Goal: Task Accomplishment & Management: Complete application form

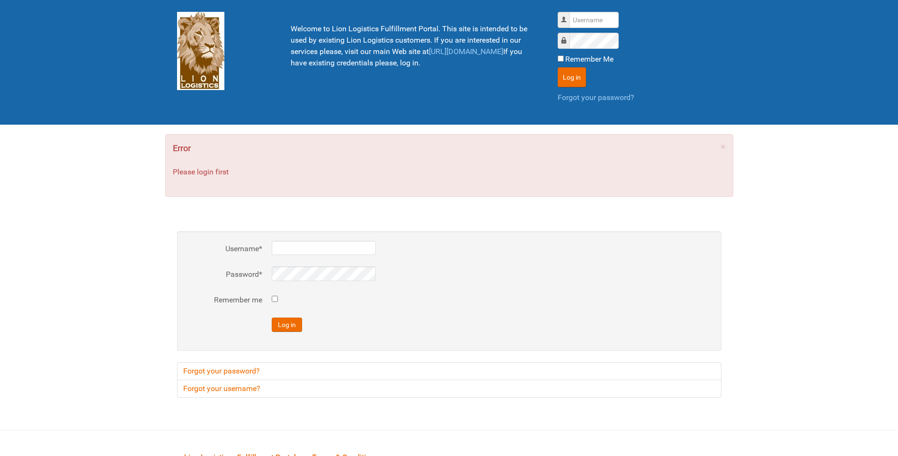
type input "lion"
click at [557, 71] on div "Username lion Password Remember Me Log in Forgot your password?" at bounding box center [640, 62] width 178 height 115
click at [561, 73] on button "Log in" at bounding box center [572, 77] width 28 height 20
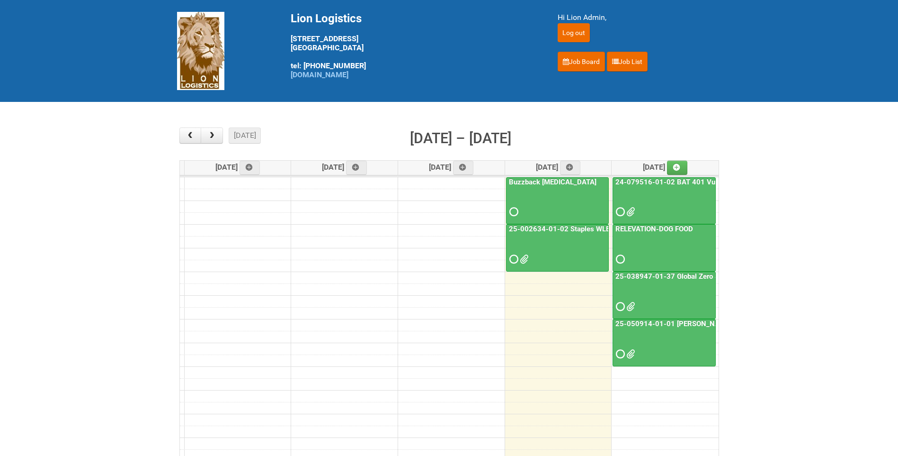
click at [567, 233] on link "25-002634-01-02 Staples WLE 2025 Community - 8th Mailing" at bounding box center [609, 228] width 205 height 9
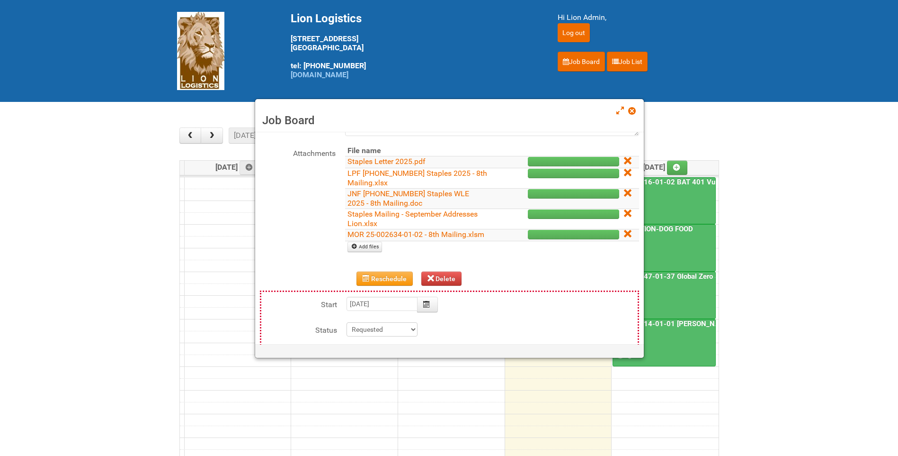
scroll to position [142, 0]
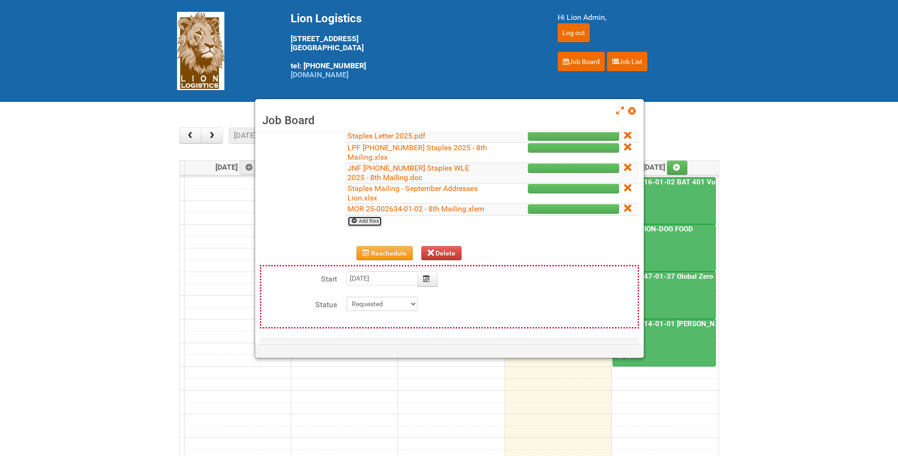
click at [377, 226] on link "Add files" at bounding box center [365, 221] width 35 height 10
type input "C:\fakepath\GROUP 1001.jpg"
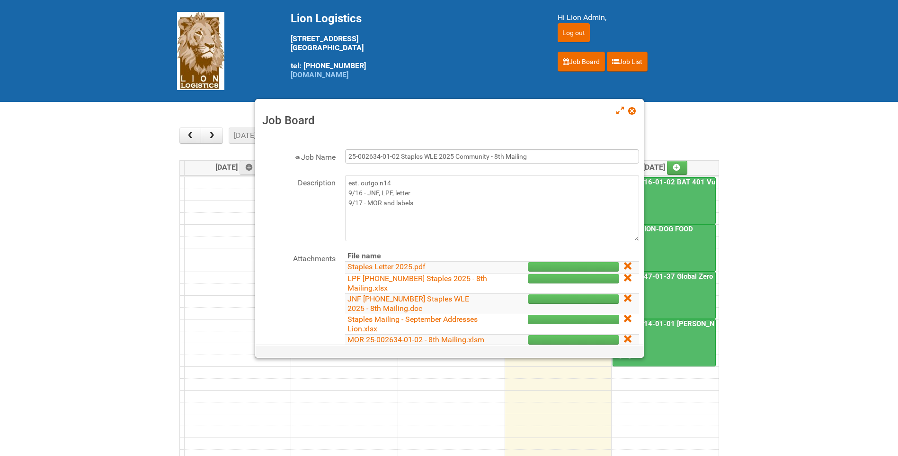
scroll to position [0, 0]
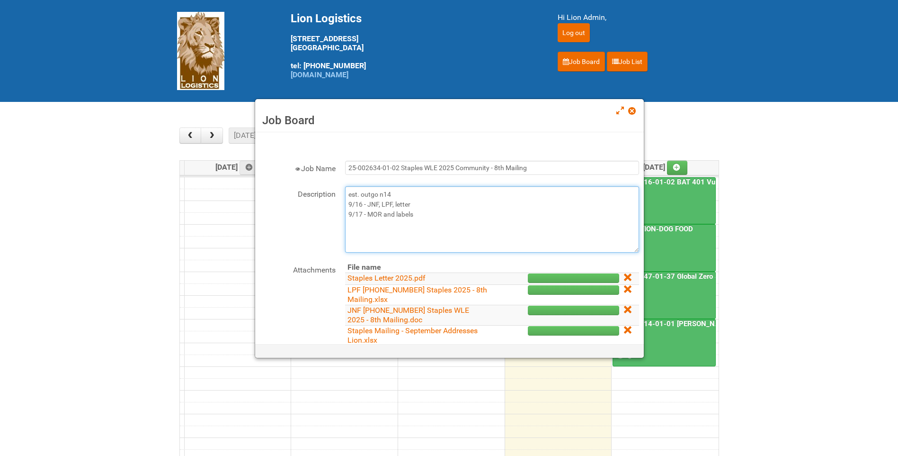
click at [420, 213] on textarea "est. outgo n14 9/16 - JNF, LPF, letter 9/17 - MOR and labels" at bounding box center [492, 219] width 294 height 66
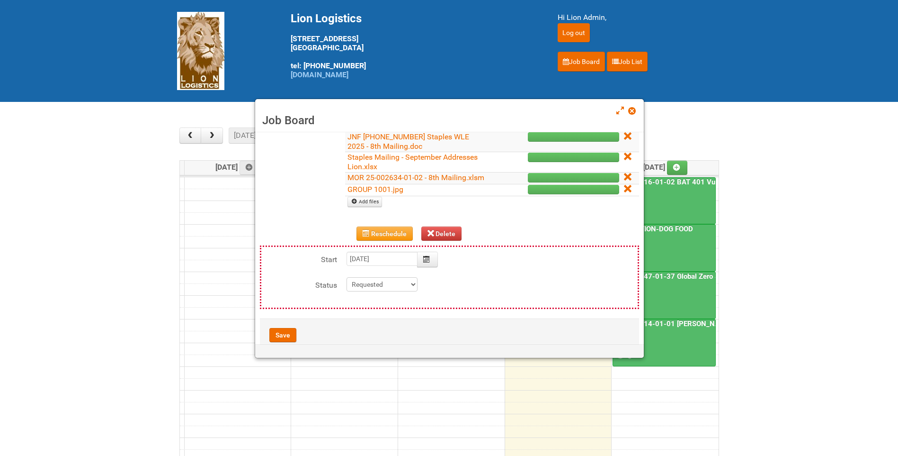
scroll to position [203, 0]
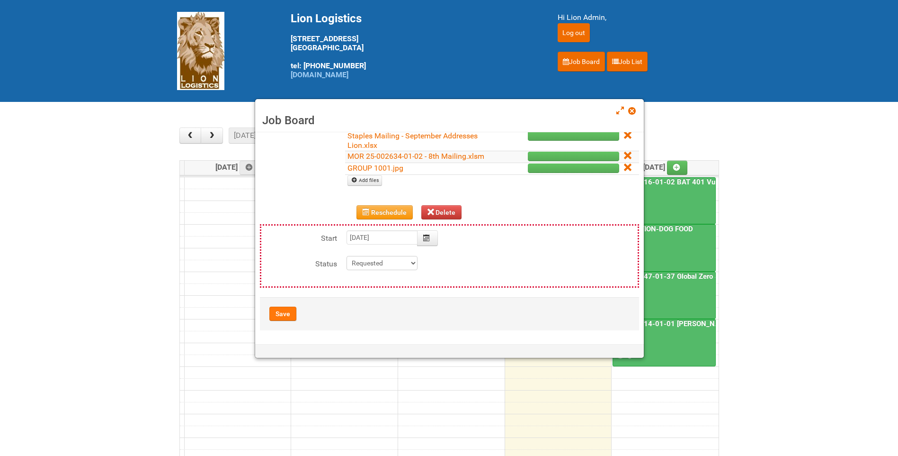
type textarea "est. outgo n14 9/16 - JNF, LPF, letter 9/17 - MOR and labels 9/18--Uploaded app…"
click at [278, 318] on button "Save" at bounding box center [282, 313] width 27 height 14
type input "2025-09-18 11:00:00"
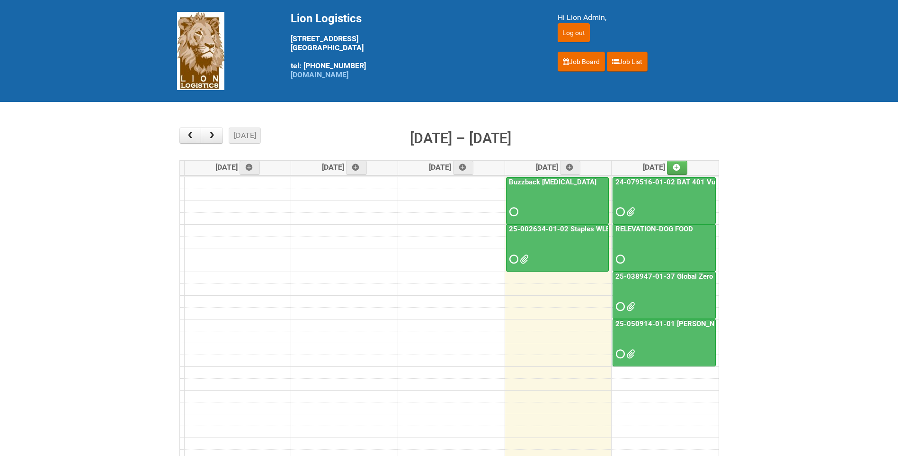
click at [565, 233] on link "25-002634-01-02 Staples WLE 2025 Community - 8th Mailing" at bounding box center [609, 228] width 205 height 9
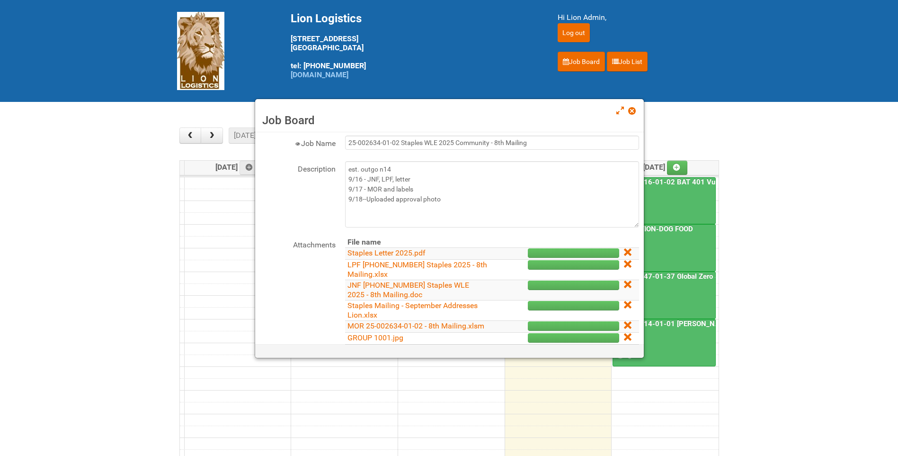
scroll to position [47, 0]
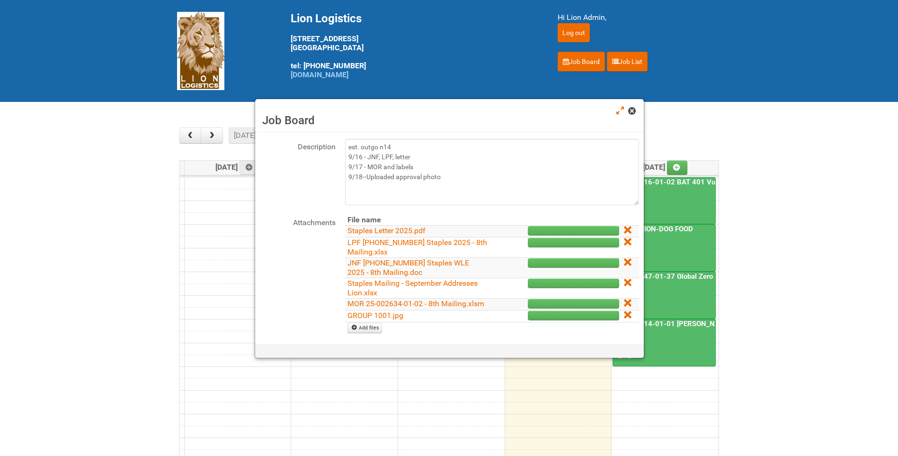
click at [633, 108] on span at bounding box center [631, 111] width 7 height 7
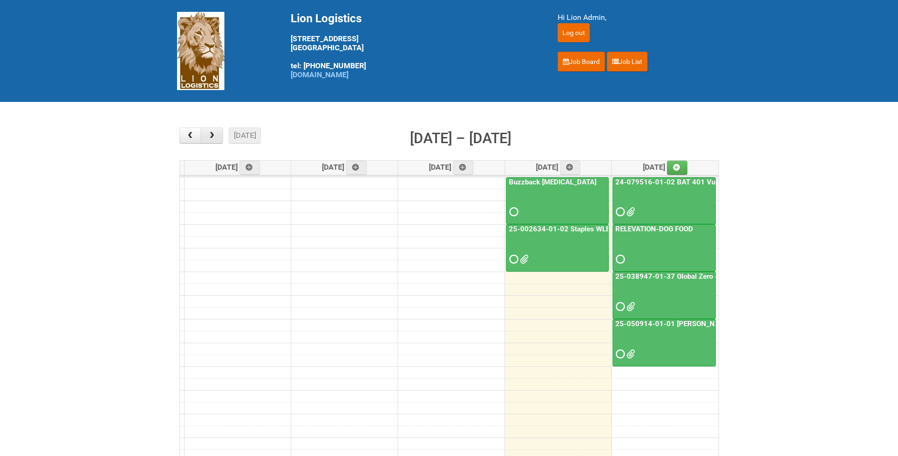
click at [214, 136] on span "button" at bounding box center [211, 136] width 9 height 8
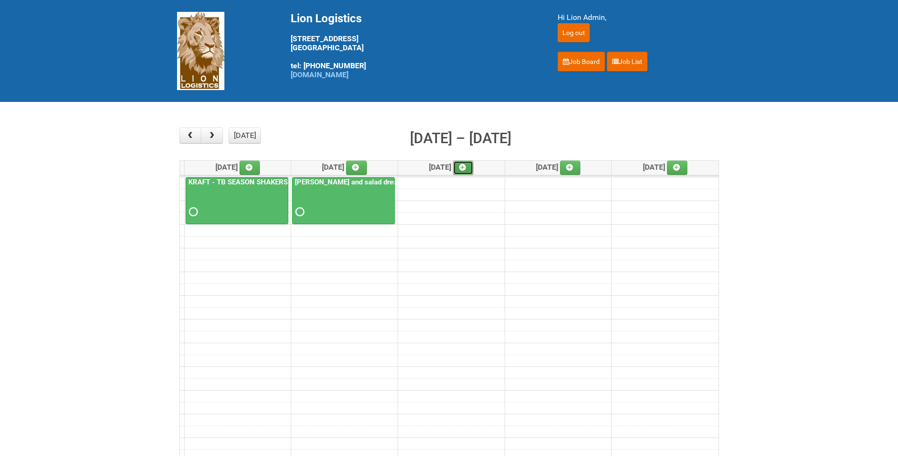
click at [466, 166] on icon at bounding box center [462, 167] width 7 height 7
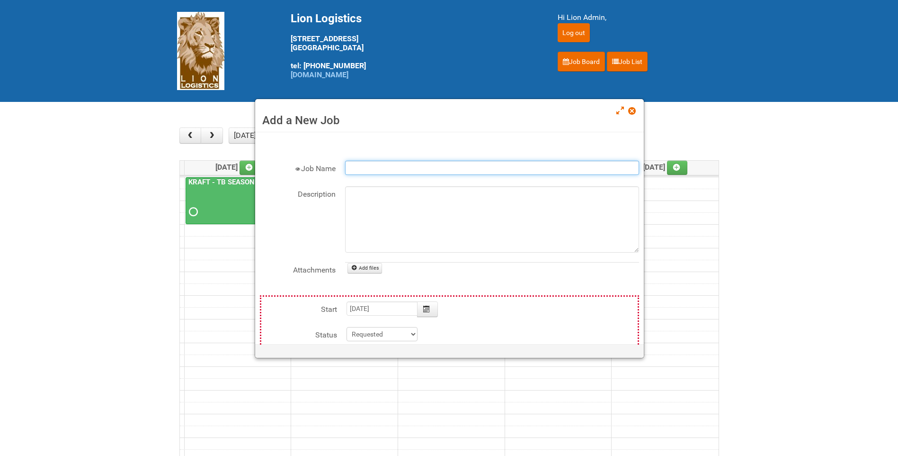
click at [407, 170] on input "Job Name" at bounding box center [492, 168] width 294 height 14
type input "k"
type input "Kool-Aid 3 SKU"
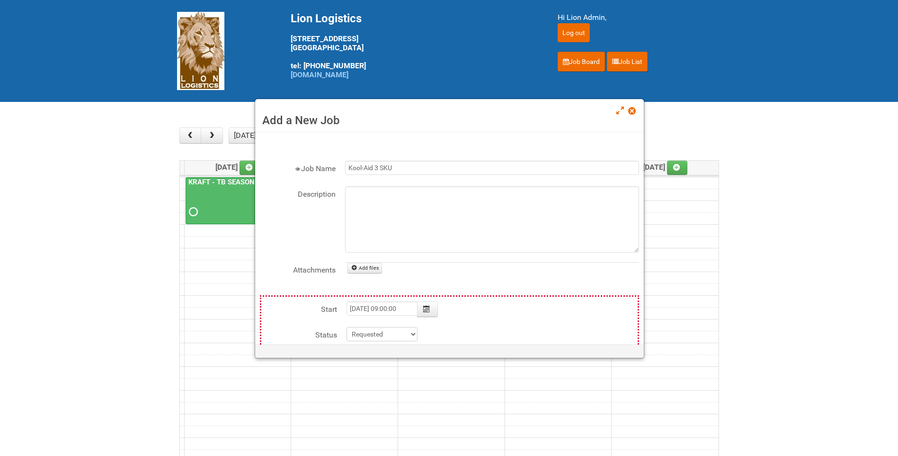
type input "2025-09-24"
click at [347, 165] on input "Kool-Aid (3 SKU)" at bounding box center [492, 168] width 294 height 14
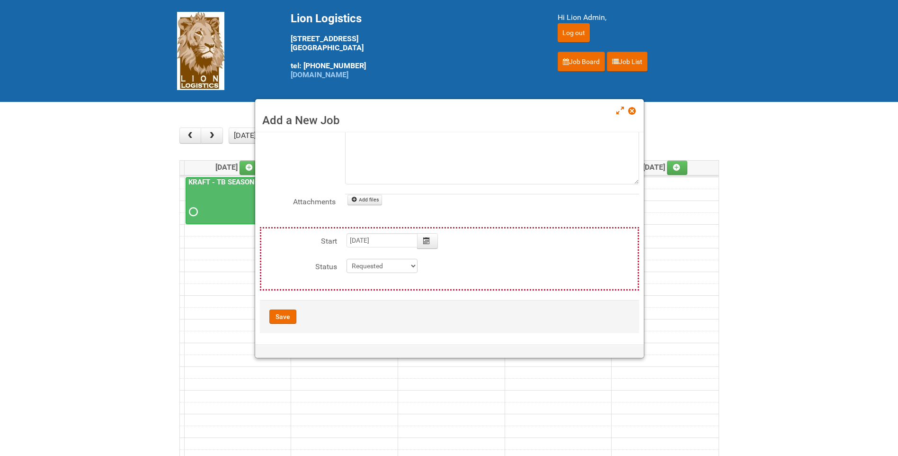
scroll to position [71, 0]
type input "KRAFT - Kool-Aid (3 SKU)"
click at [286, 310] on button "Save" at bounding box center [282, 313] width 27 height 14
type input "2025-09-24 09:00:00"
